Goal: Task Accomplishment & Management: Complete application form

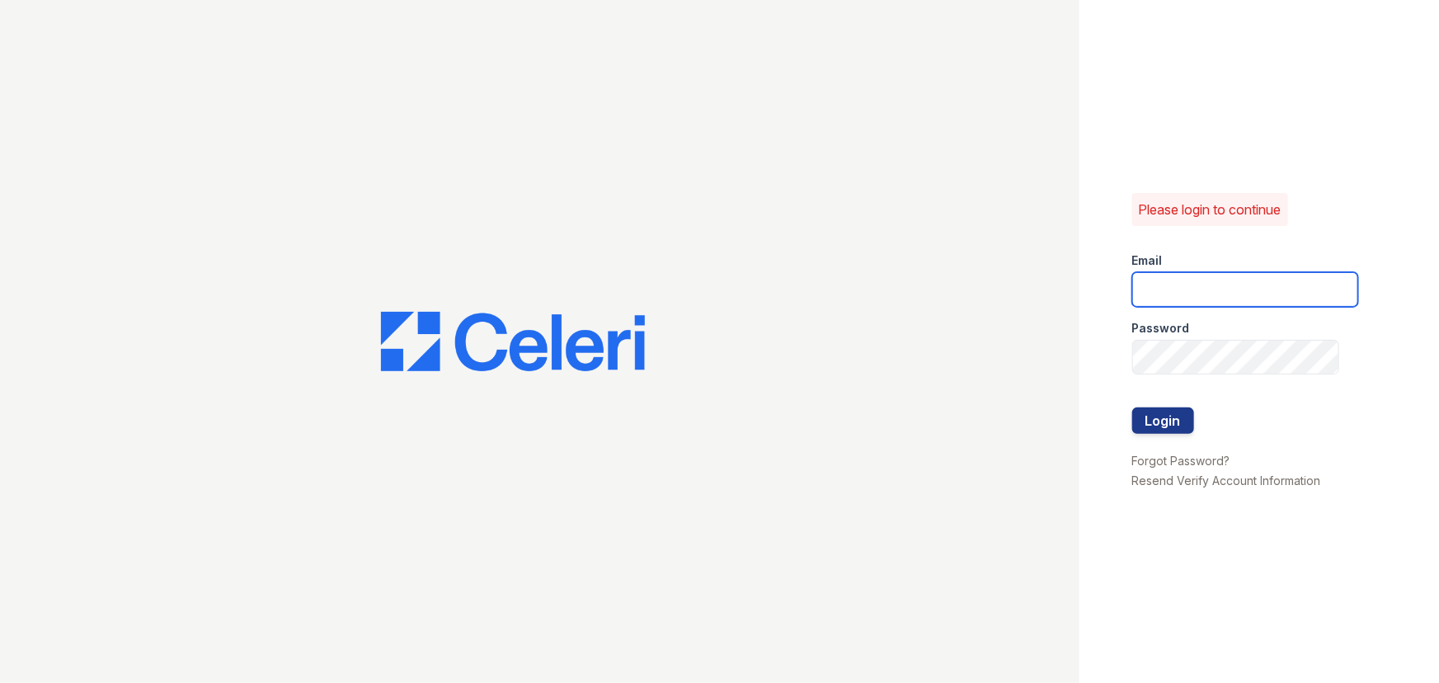
click at [1218, 293] on input "email" at bounding box center [1246, 289] width 226 height 35
click at [1179, 293] on input "email" at bounding box center [1246, 289] width 226 height 35
type input "aalexander@trinity-pm.com"
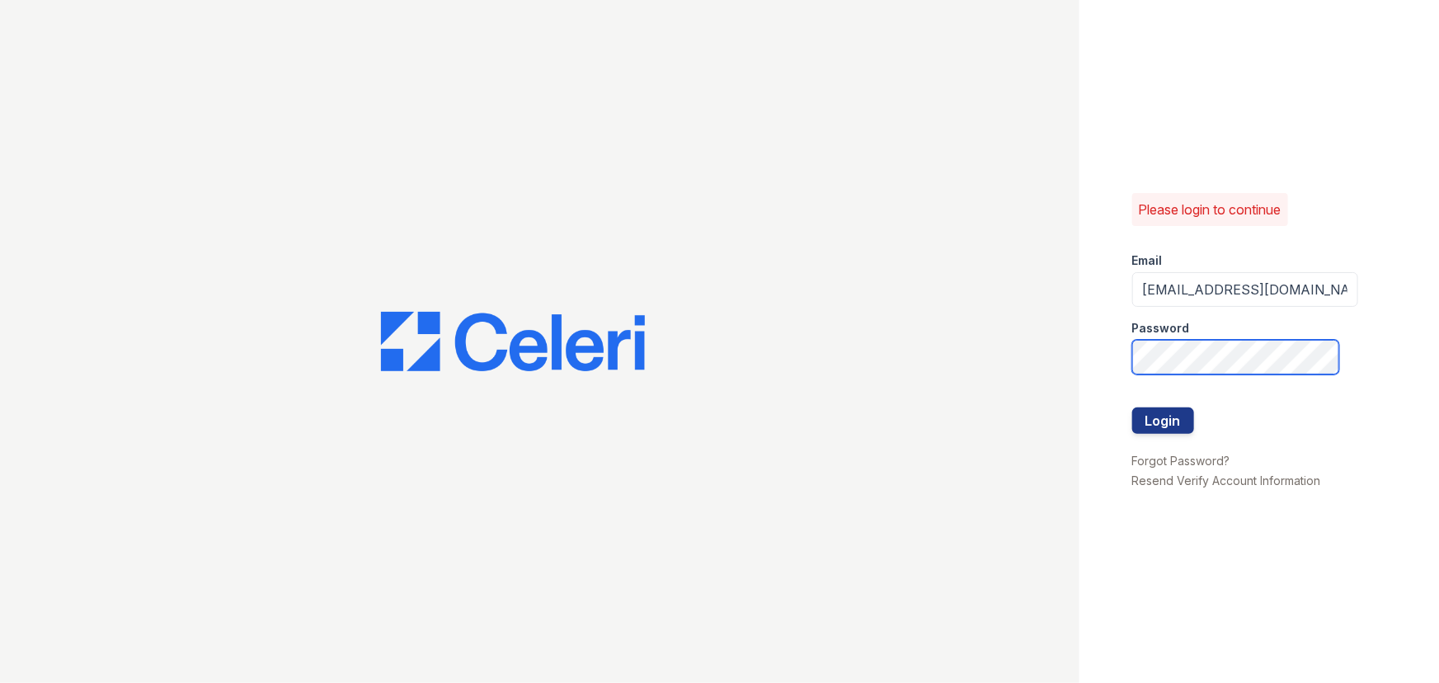
click at [1133, 407] on button "Login" at bounding box center [1164, 420] width 62 height 26
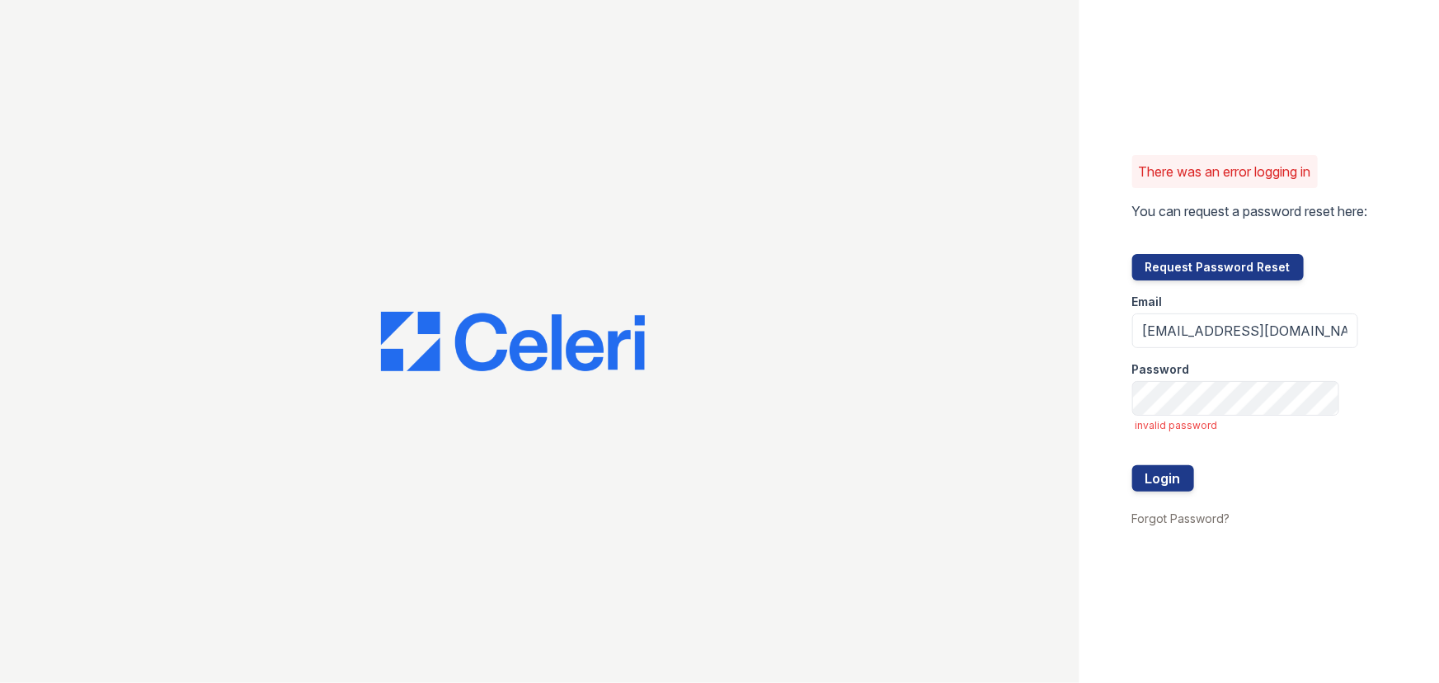
click at [1165, 379] on div "Password" at bounding box center [1246, 364] width 226 height 33
click at [1133, 465] on button "Login" at bounding box center [1164, 478] width 62 height 26
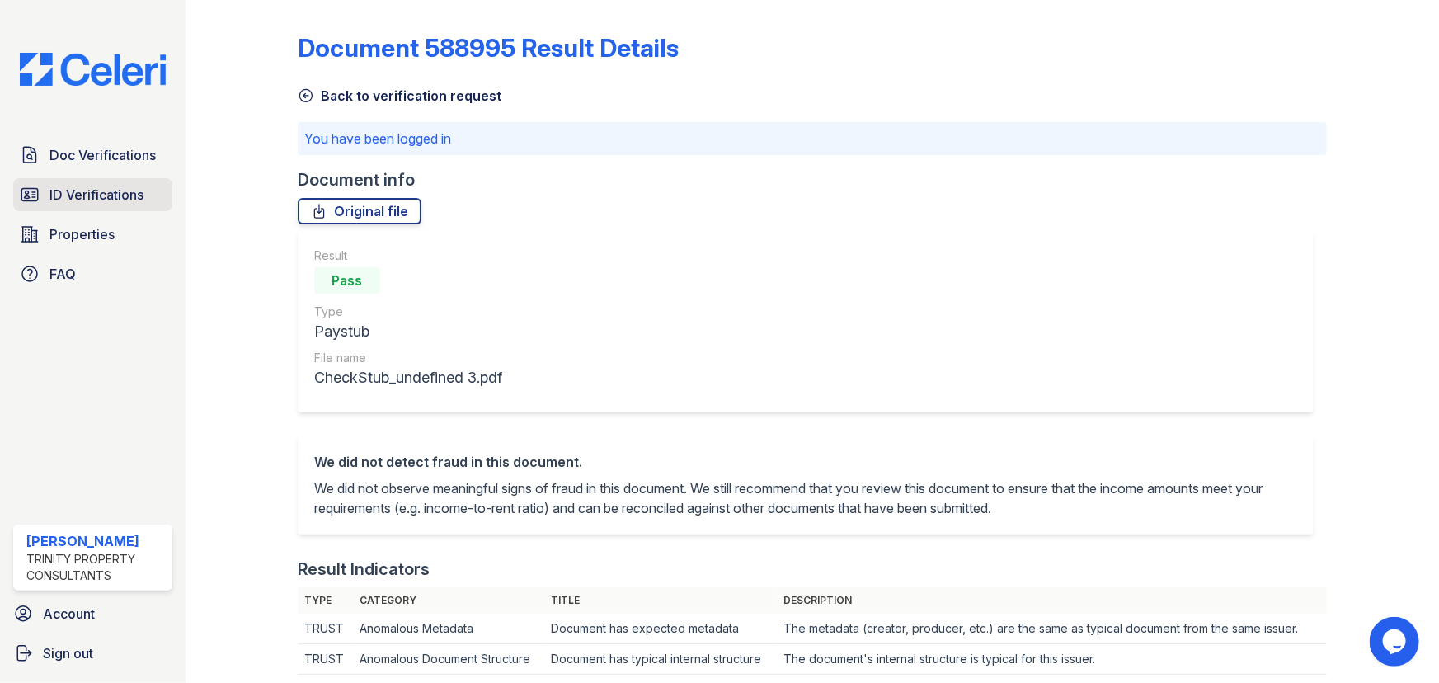
click at [134, 204] on span "ID Verifications" at bounding box center [96, 195] width 94 height 20
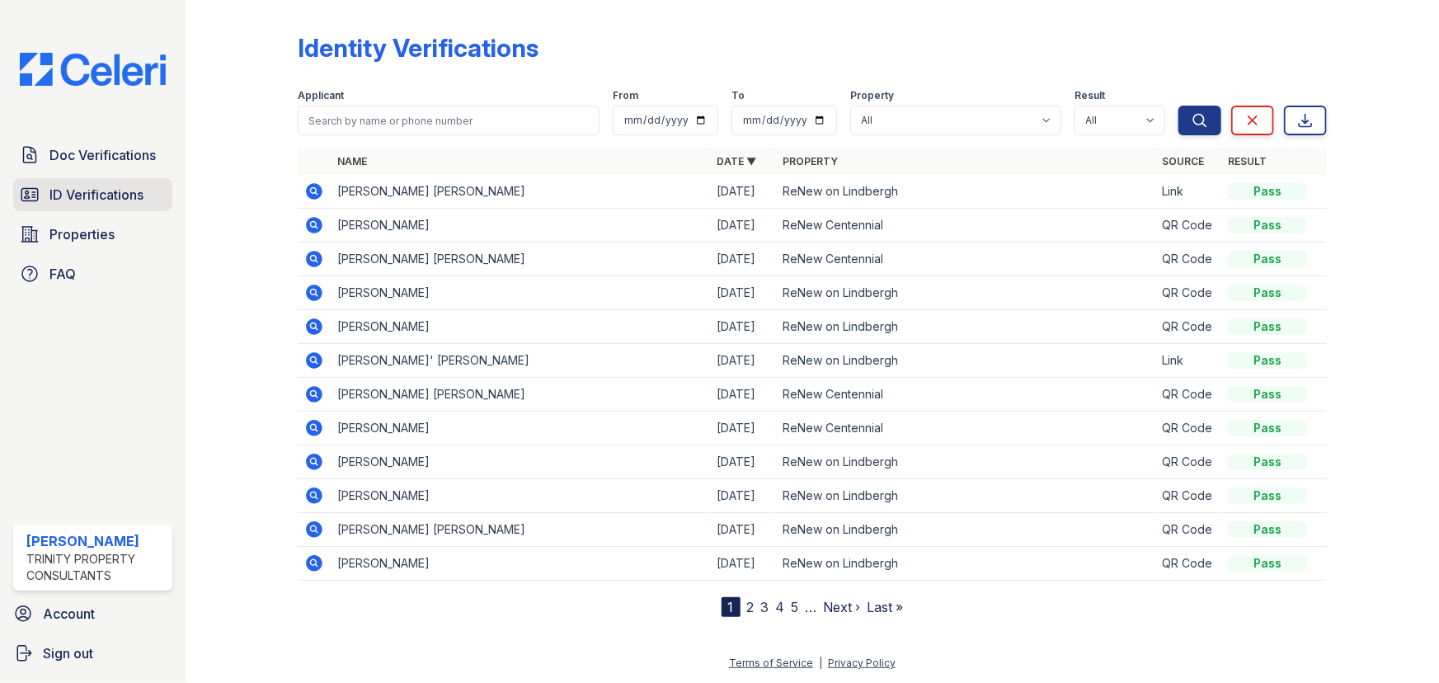
click at [139, 186] on span "ID Verifications" at bounding box center [96, 195] width 94 height 20
click at [131, 150] on span "Doc Verifications" at bounding box center [102, 155] width 106 height 20
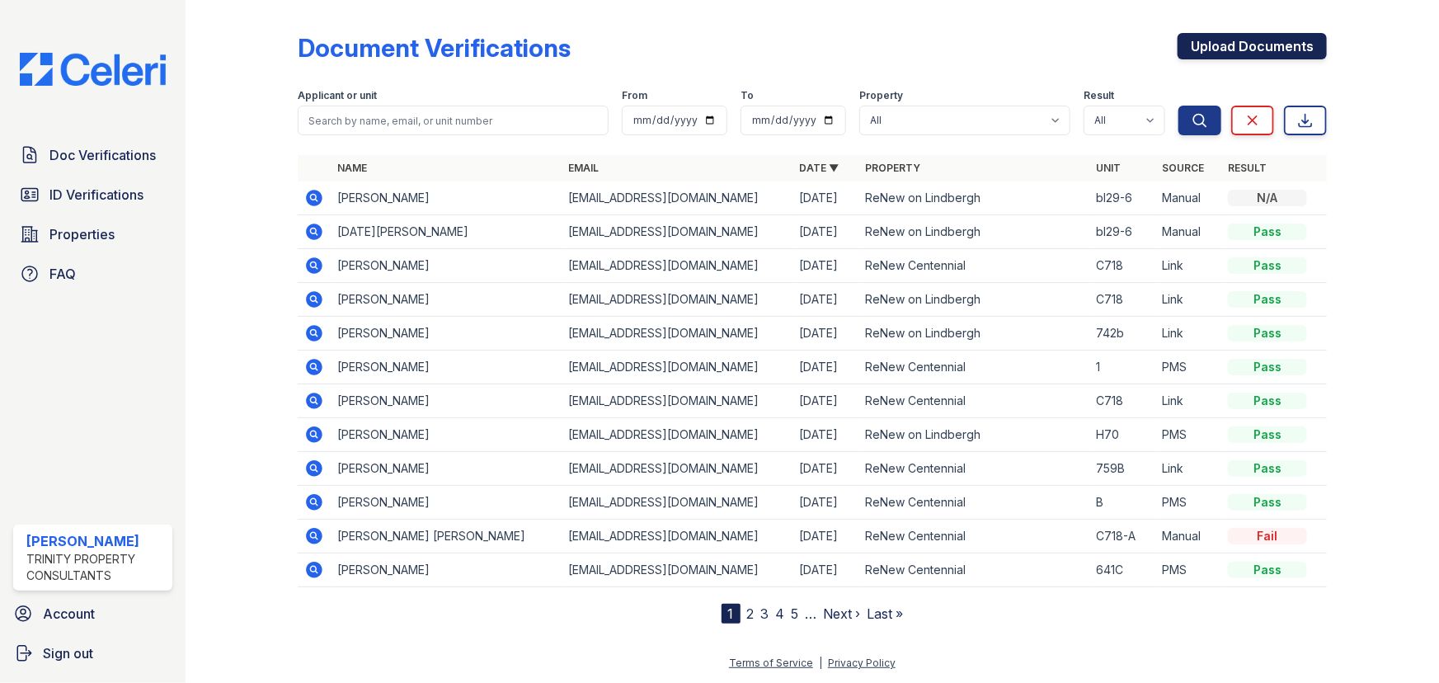
click at [1255, 33] on link "Upload Documents" at bounding box center [1252, 46] width 149 height 26
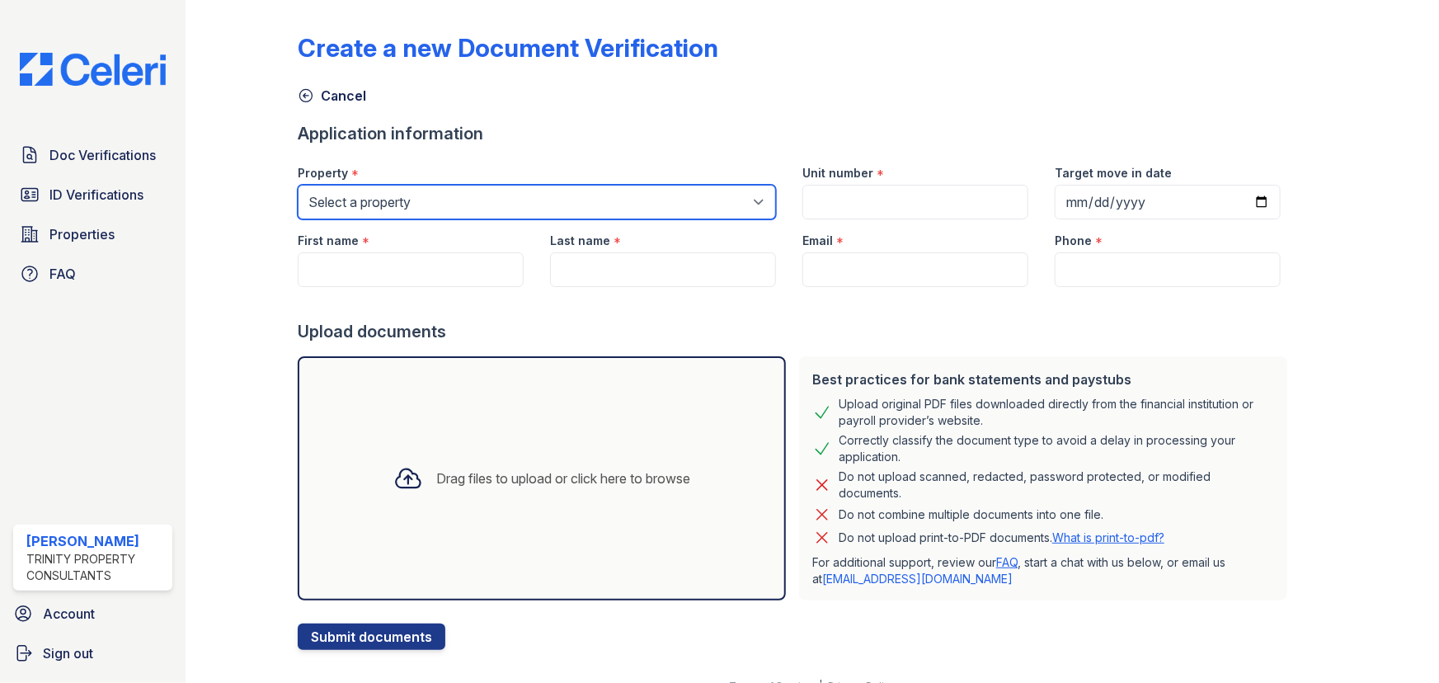
click at [528, 199] on select "Select a property ReNew Centennial ReNew on Lindbergh" at bounding box center [537, 202] width 478 height 35
select select "54"
click at [298, 185] on select "Select a property ReNew Centennial ReNew on Lindbergh" at bounding box center [537, 202] width 478 height 35
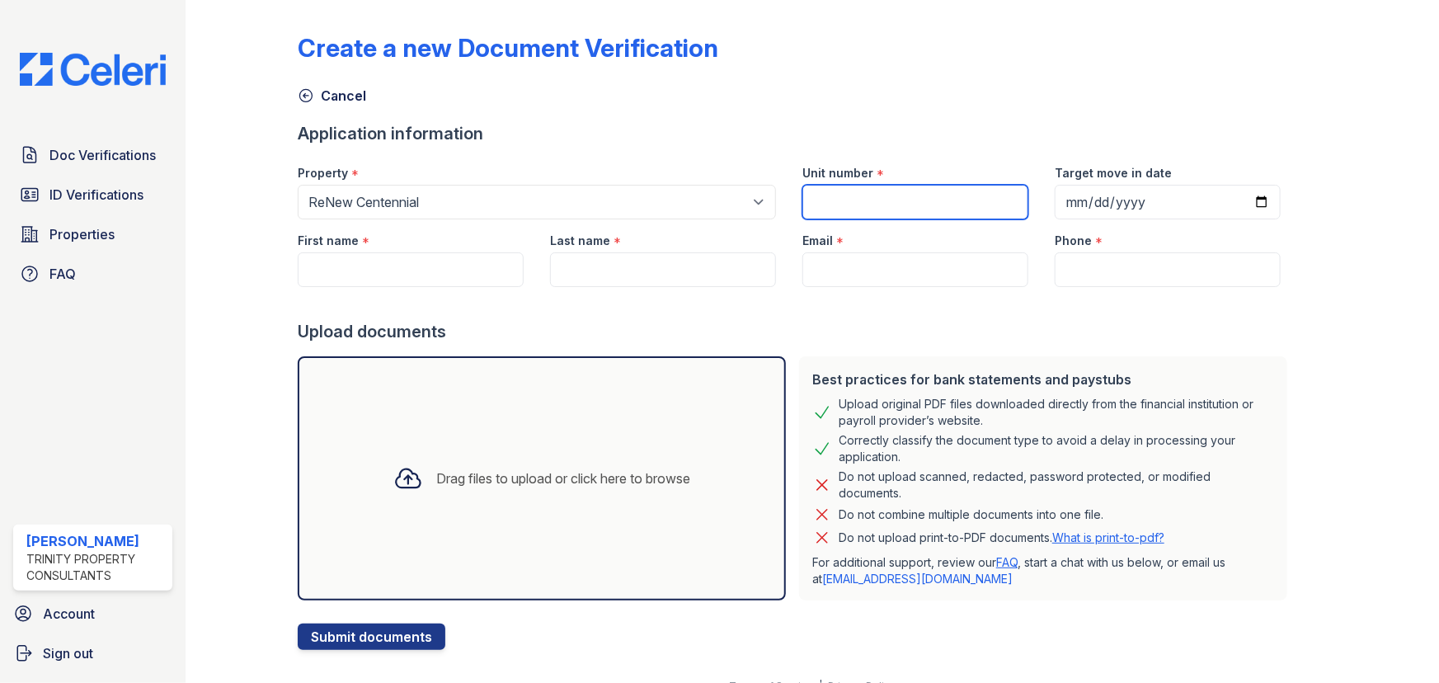
click at [914, 189] on input "Unit number" at bounding box center [916, 202] width 226 height 35
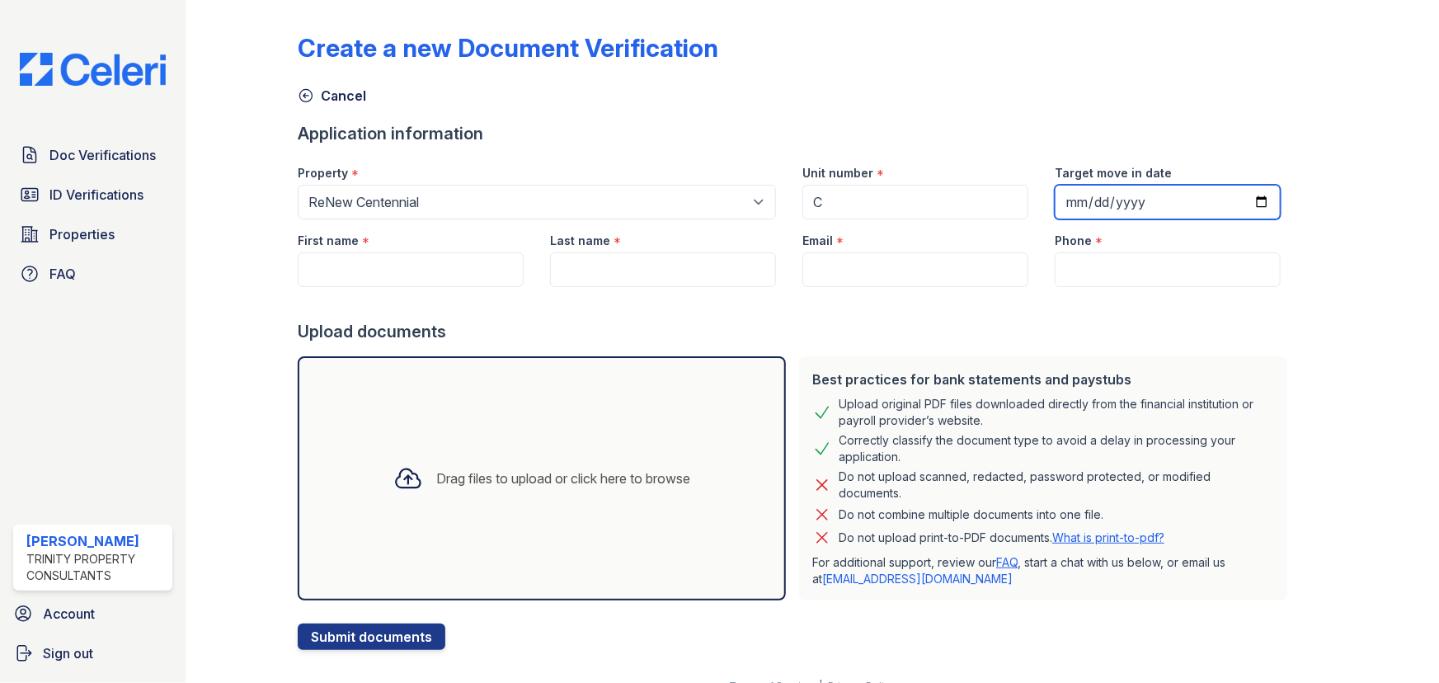
click at [1055, 200] on input "Target move in date" at bounding box center [1168, 202] width 226 height 35
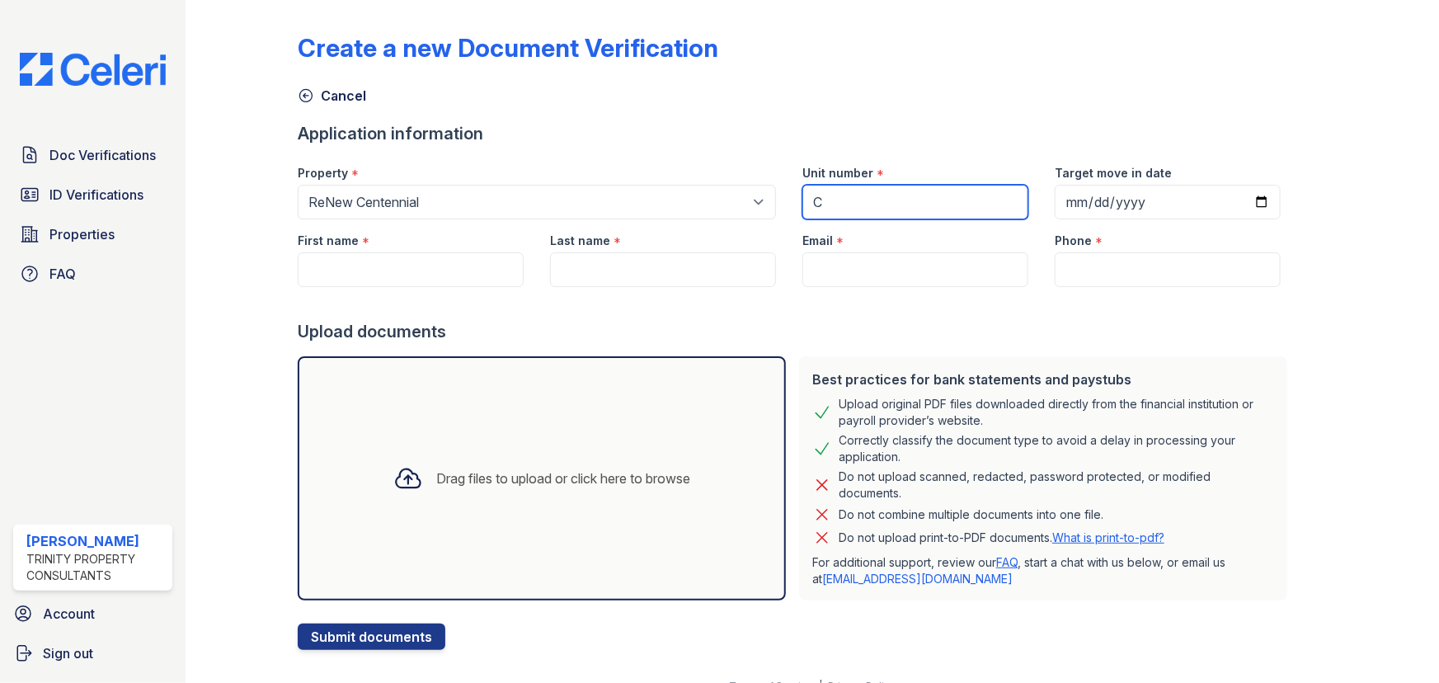
drag, startPoint x: 905, startPoint y: 213, endPoint x: 714, endPoint y: 191, distance: 192.6
click at [717, 191] on div "Property * Select a property ReNew Centennial ReNew on Lindbergh Unit number * …" at bounding box center [790, 186] width 1010 height 68
paste input "742 - B"
type input "C742 - B"
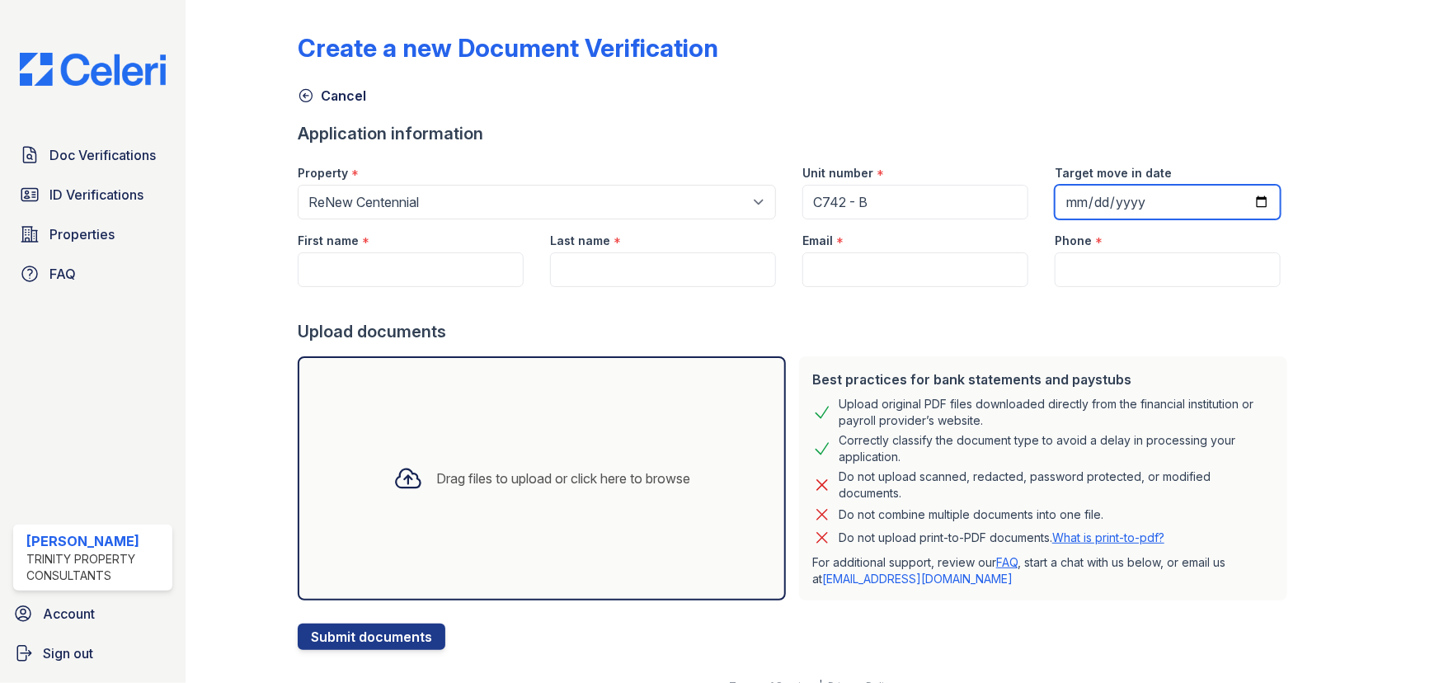
click at [1067, 205] on input "Target move in date" at bounding box center [1168, 202] width 226 height 35
type input "2025-09-20"
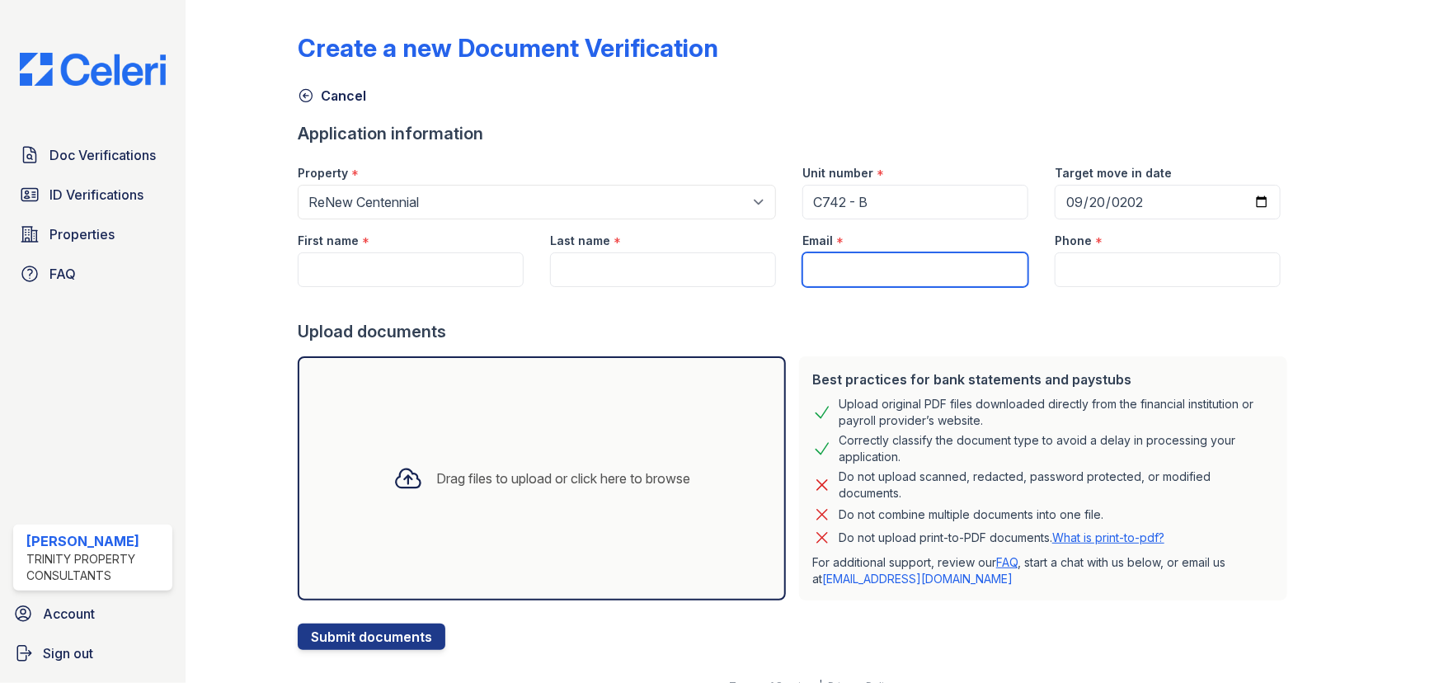
click at [902, 265] on input "Email" at bounding box center [916, 269] width 226 height 35
paste input "javonball.jb@gmail.com"
type input "javonball.jb@gmail.com"
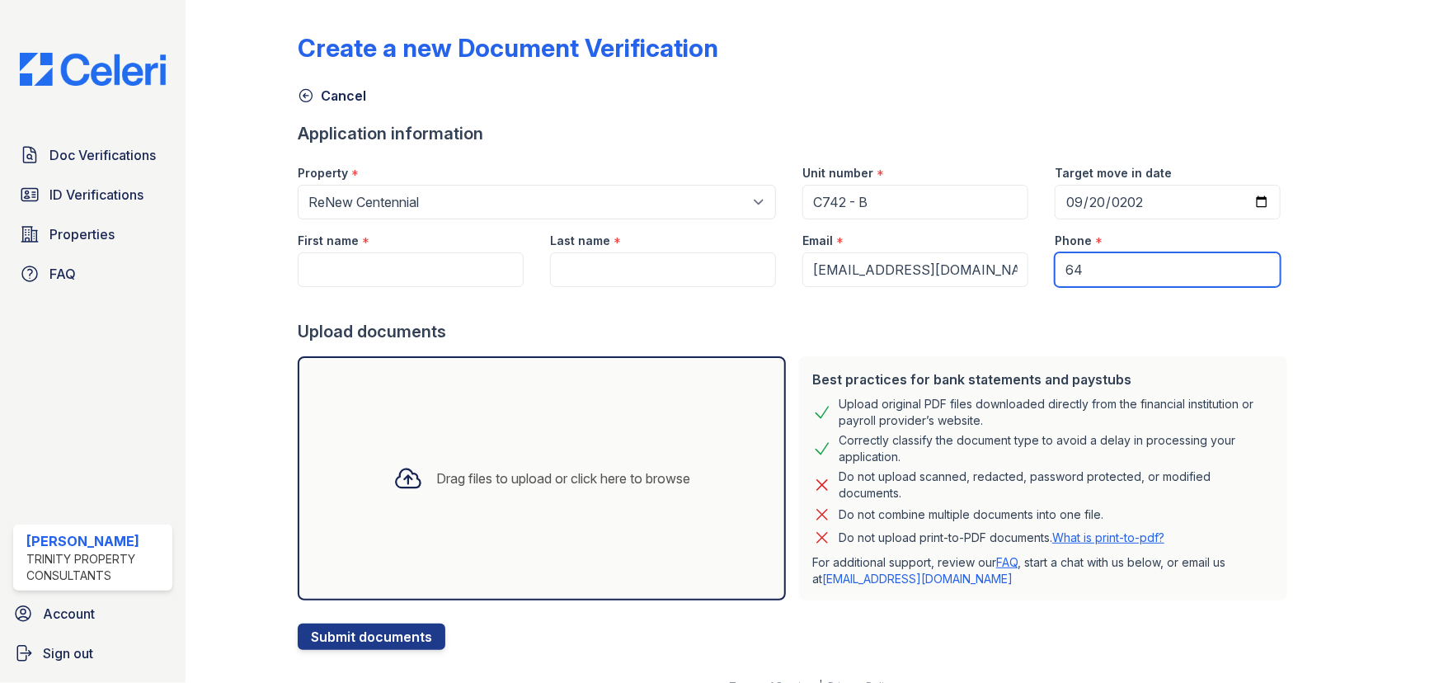
type input "6"
type input "3143029840"
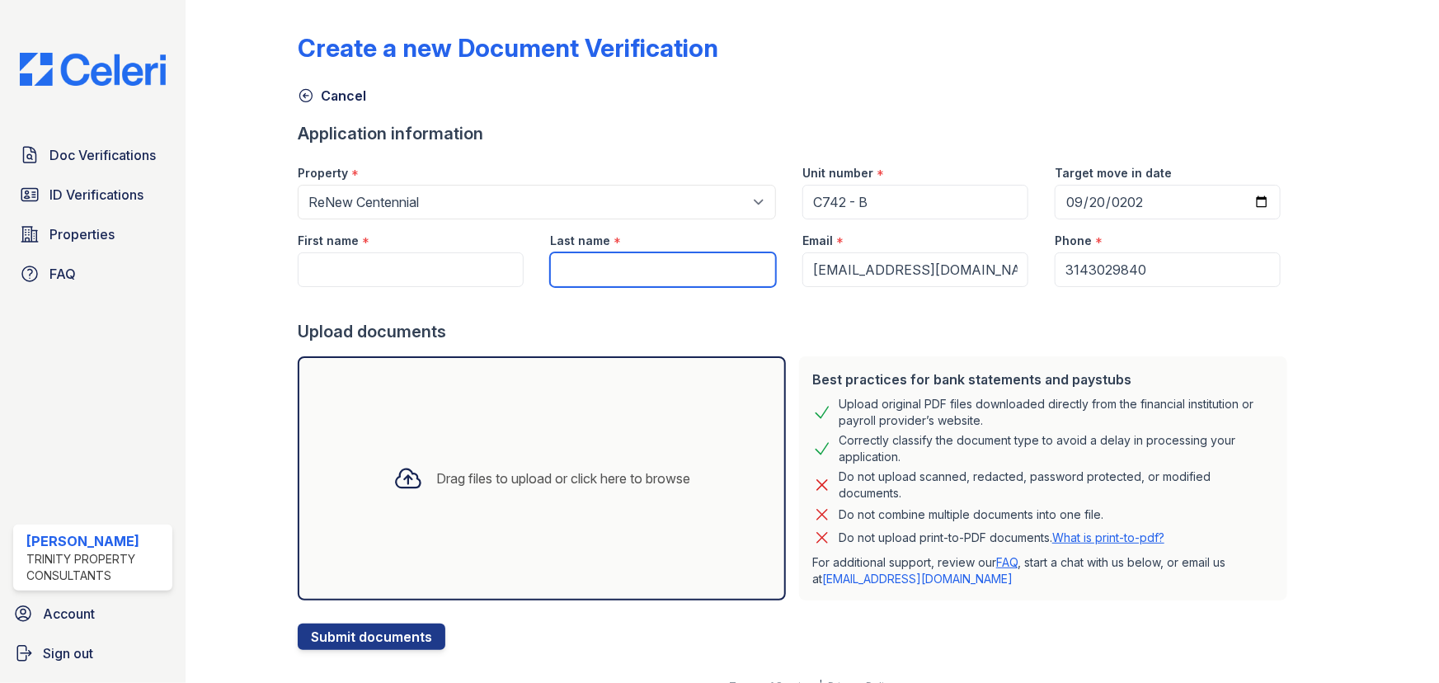
click at [590, 272] on input "Last name" at bounding box center [663, 269] width 226 height 35
type input "l"
type input "Ball"
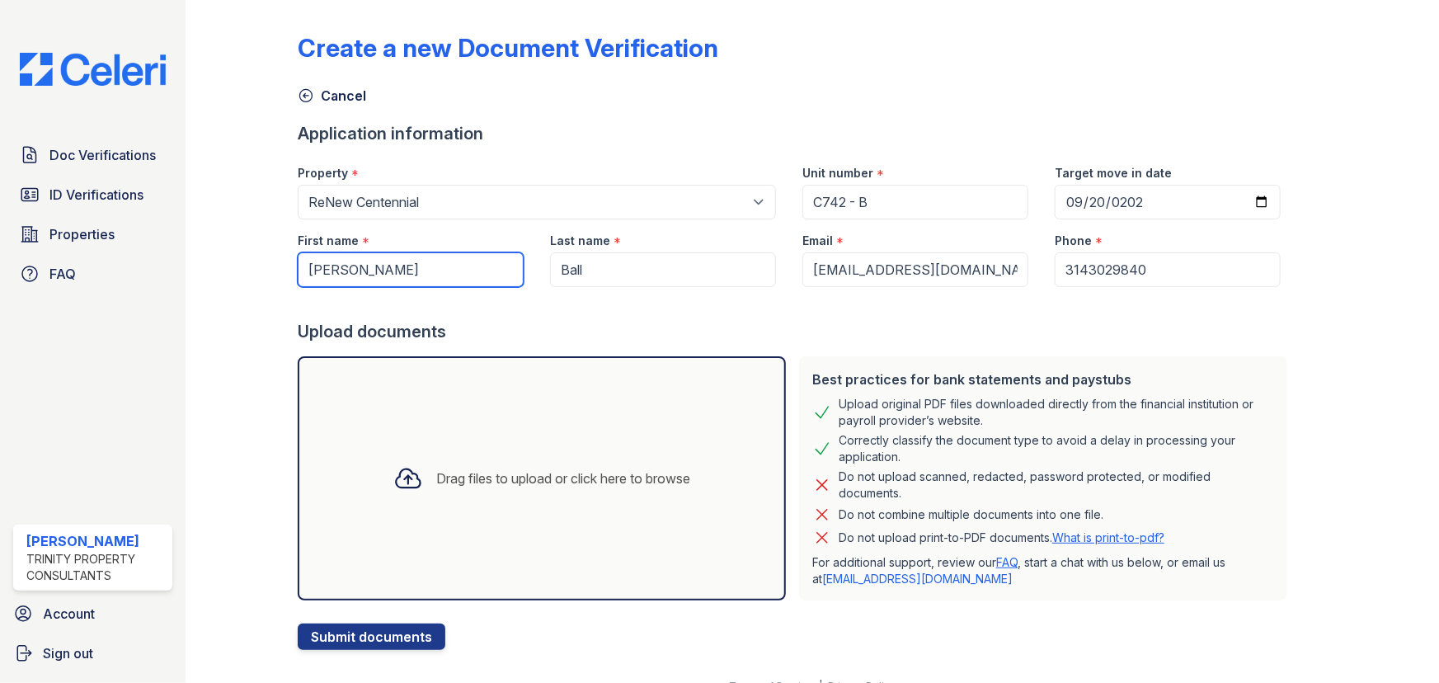
type input "Javon"
click at [907, 143] on div "Application information" at bounding box center [796, 133] width 996 height 23
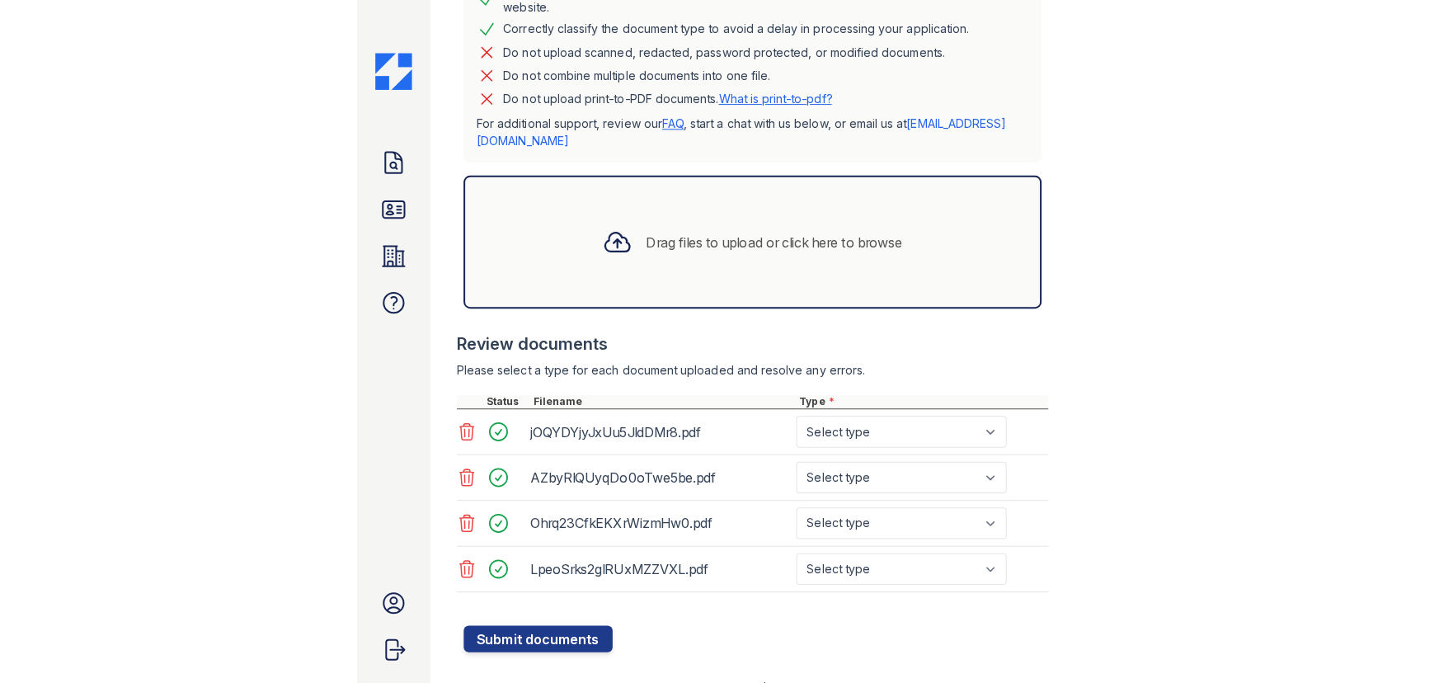
scroll to position [504, 0]
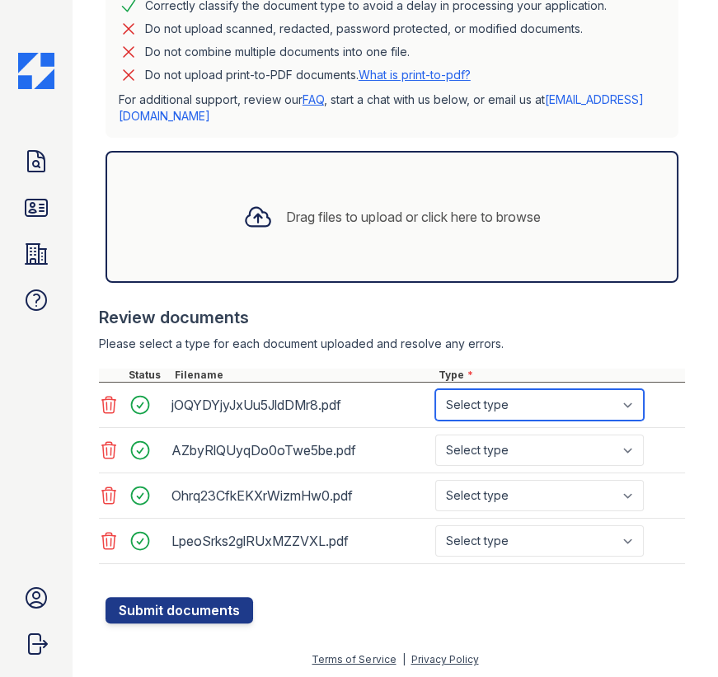
click at [547, 398] on select "Select type Paystub Bank Statement Offer Letter Tax Documents Benefit Award Let…" at bounding box center [540, 404] width 209 height 31
select select "paystub"
click at [436, 389] on select "Select type Paystub Bank Statement Offer Letter Tax Documents Benefit Award Let…" at bounding box center [540, 404] width 209 height 31
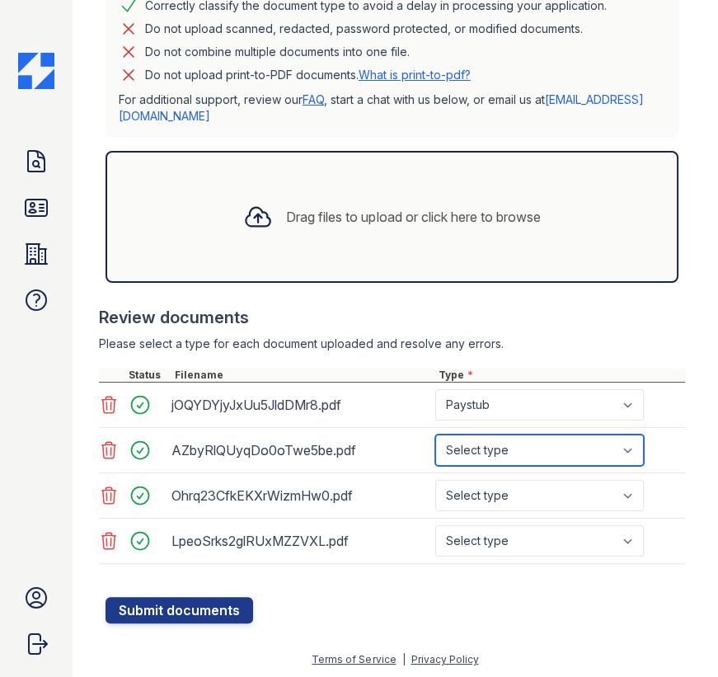
click at [535, 444] on select "Select type Paystub Bank Statement Offer Letter Tax Documents Benefit Award Let…" at bounding box center [540, 450] width 209 height 31
select select "paystub"
click at [436, 435] on select "Select type Paystub Bank Statement Offer Letter Tax Documents Benefit Award Let…" at bounding box center [540, 450] width 209 height 31
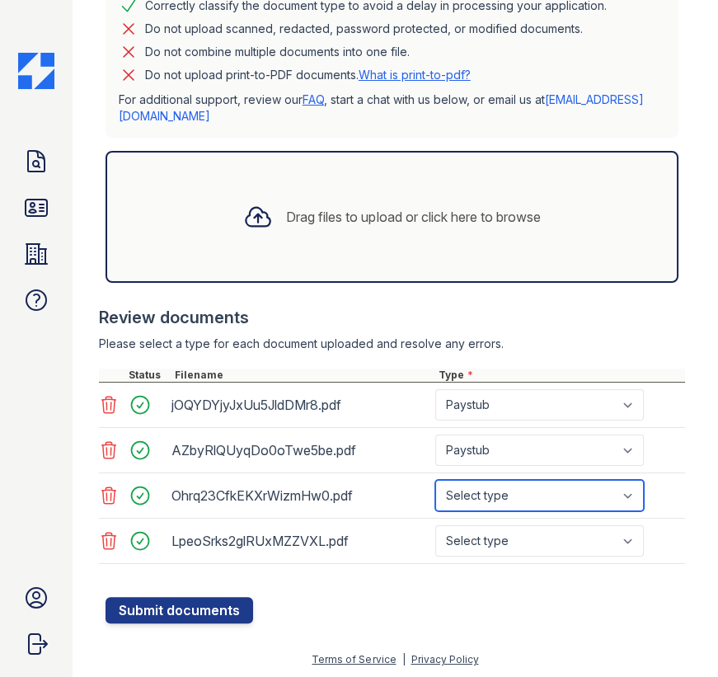
click at [484, 487] on select "Select type Paystub Bank Statement Offer Letter Tax Documents Benefit Award Let…" at bounding box center [540, 495] width 209 height 31
select select "paystub"
click at [436, 480] on select "Select type Paystub Bank Statement Offer Letter Tax Documents Benefit Award Let…" at bounding box center [540, 495] width 209 height 31
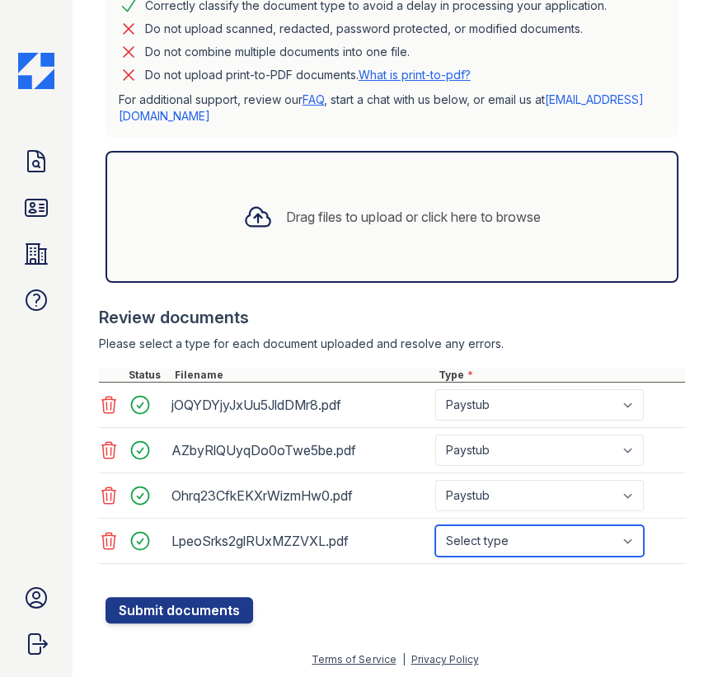
click at [492, 528] on select "Select type Paystub Bank Statement Offer Letter Tax Documents Benefit Award Let…" at bounding box center [540, 540] width 209 height 31
select select "paystub"
click at [436, 525] on select "Select type Paystub Bank Statement Offer Letter Tax Documents Benefit Award Let…" at bounding box center [540, 540] width 209 height 31
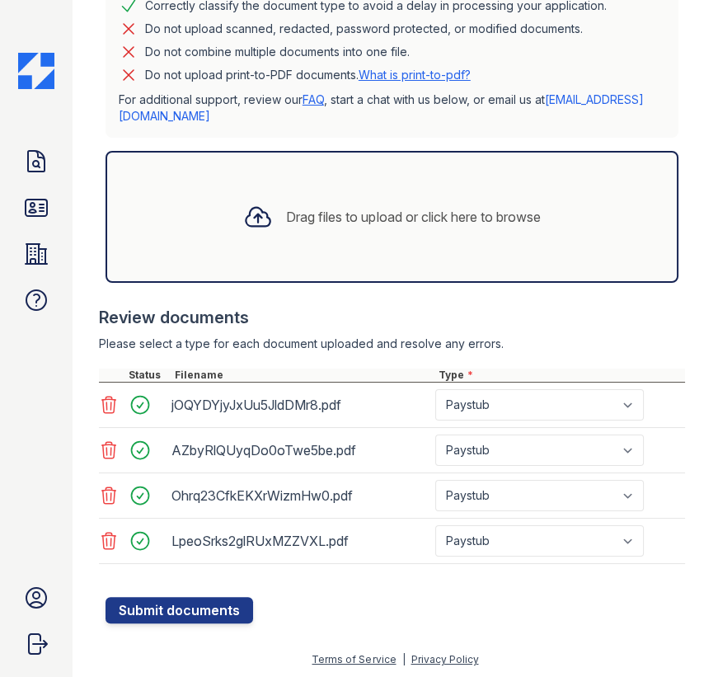
click at [470, 582] on div at bounding box center [396, 589] width 580 height 16
click at [134, 605] on button "Submit documents" at bounding box center [180, 610] width 148 height 26
